Goal: Complete application form

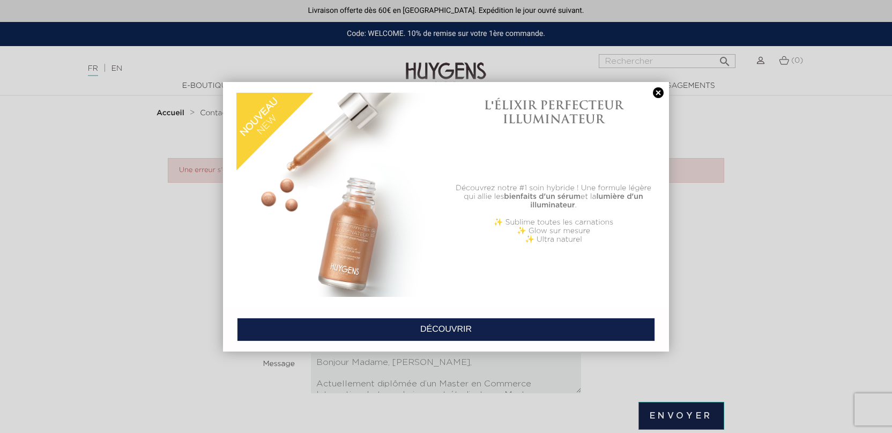
click at [654, 99] on h1 "L'ÉLIXIR PERFECTEUR ILLUMINATEUR" at bounding box center [554, 112] width 204 height 28
click at [661, 88] on link at bounding box center [658, 92] width 15 height 11
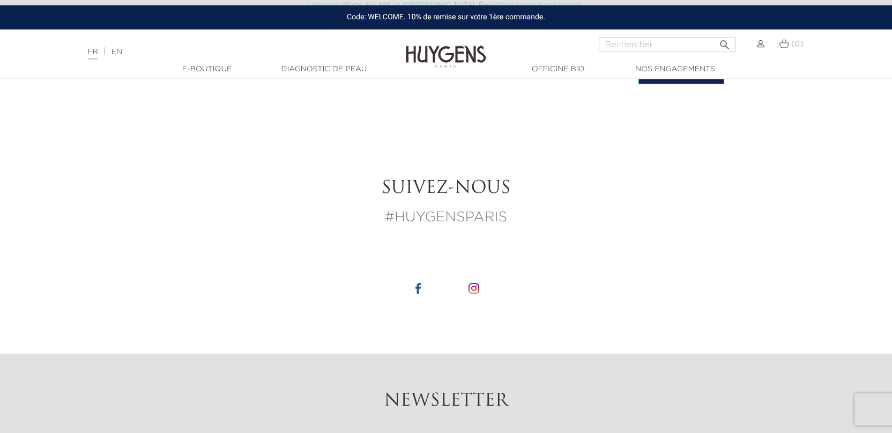
scroll to position [591, 0]
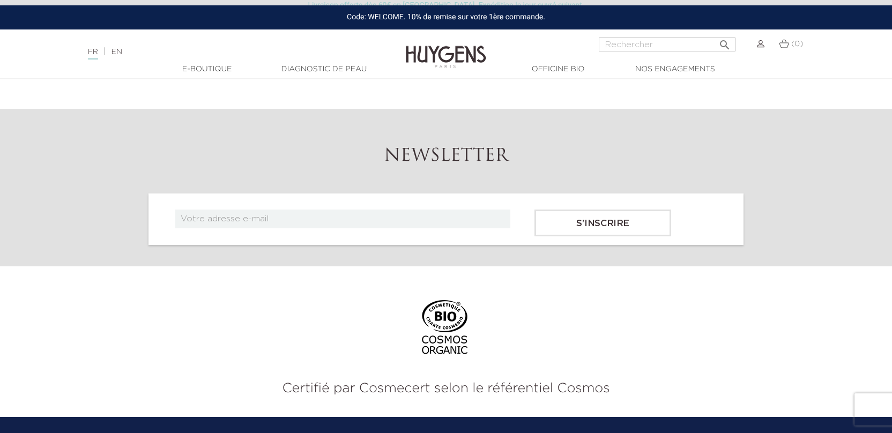
drag, startPoint x: 327, startPoint y: 363, endPoint x: 455, endPoint y: 374, distance: 128.1
click at [455, 374] on main "Livraison offerte dès 60€ en [GEOGRAPHIC_DATA]. Expédition le jour ouvré suivan…" at bounding box center [446, 116] width 892 height 1414
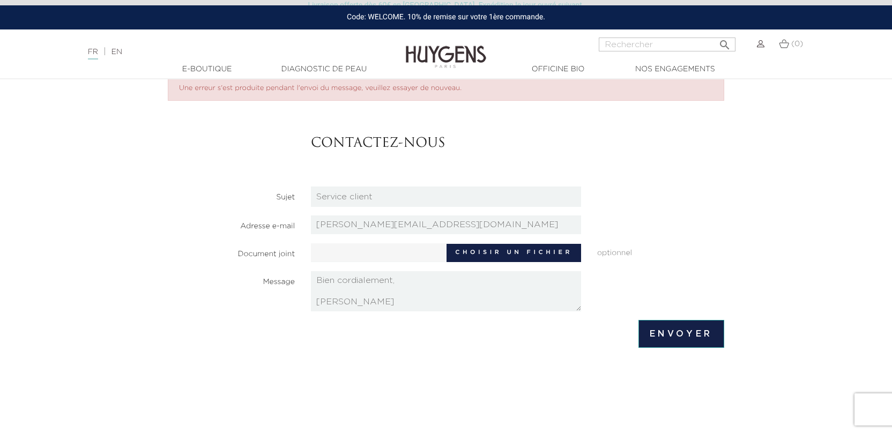
scroll to position [74, 0]
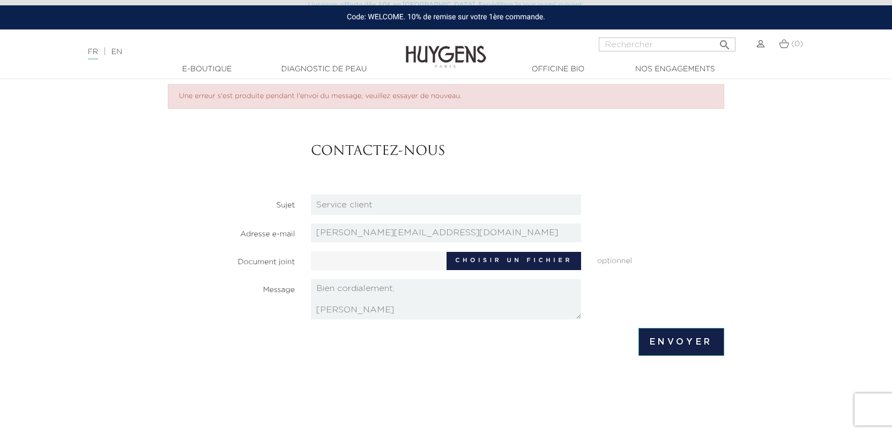
click at [464, 255] on label "Choisir un fichier" at bounding box center [514, 261] width 135 height 18
click at [464, 255] on input "Choisir un fichier" at bounding box center [411, 260] width 201 height 16
type input "C:\fakepath\CV_FINAL_AMINATA_1_.pdf"
type input "CV_FINAL_AMINATA_1_.pdf"
click at [675, 345] on input "Envoyer" at bounding box center [682, 342] width 86 height 28
